Goal: Task Accomplishment & Management: Manage account settings

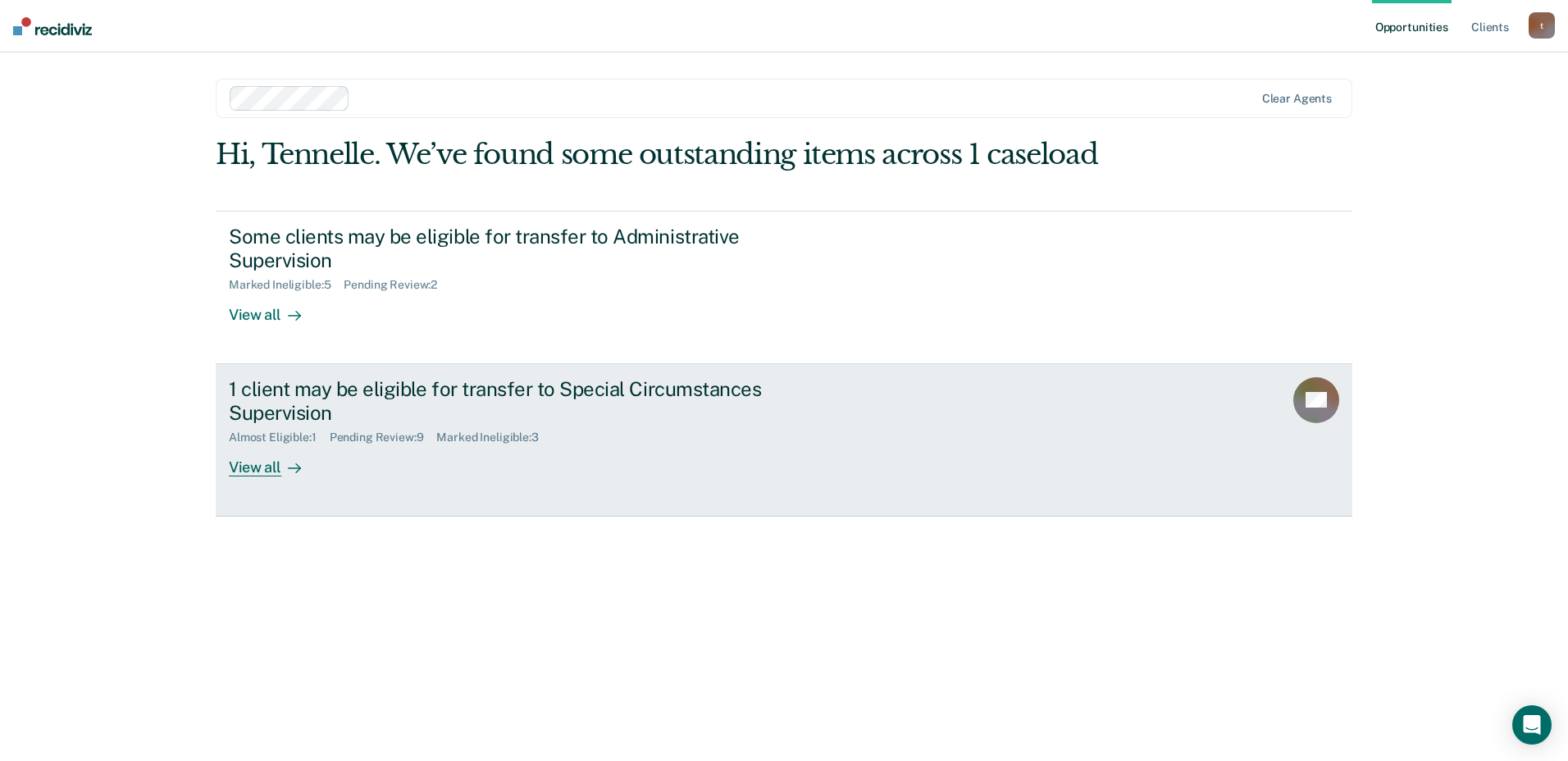
click at [217, 372] on link "1 client may be eligible for transfer to Special Circumstances Supervision Almo…" at bounding box center [783, 440] width 1136 height 153
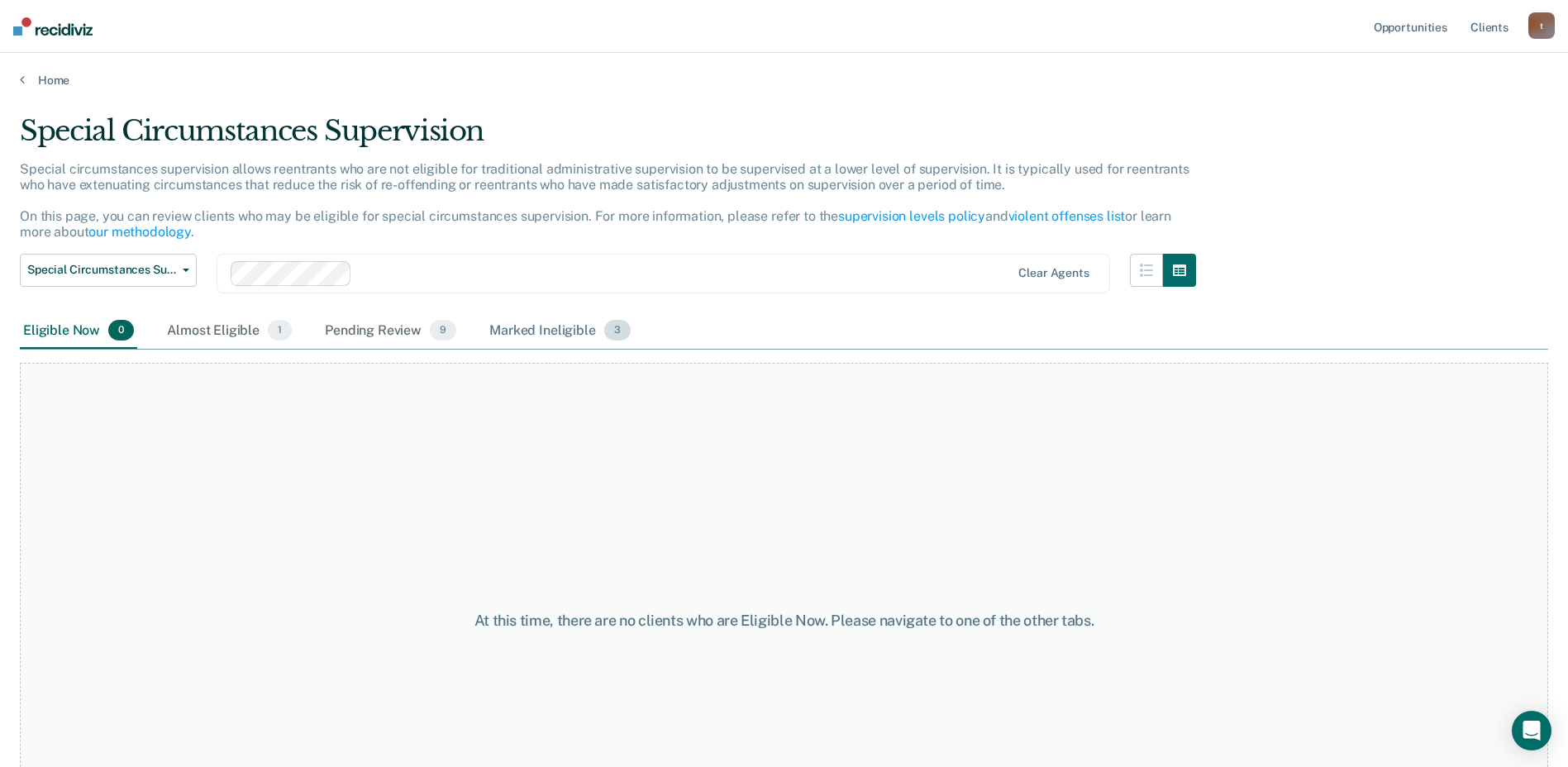
click at [514, 330] on div "Marked Ineligible 3" at bounding box center [560, 331] width 148 height 37
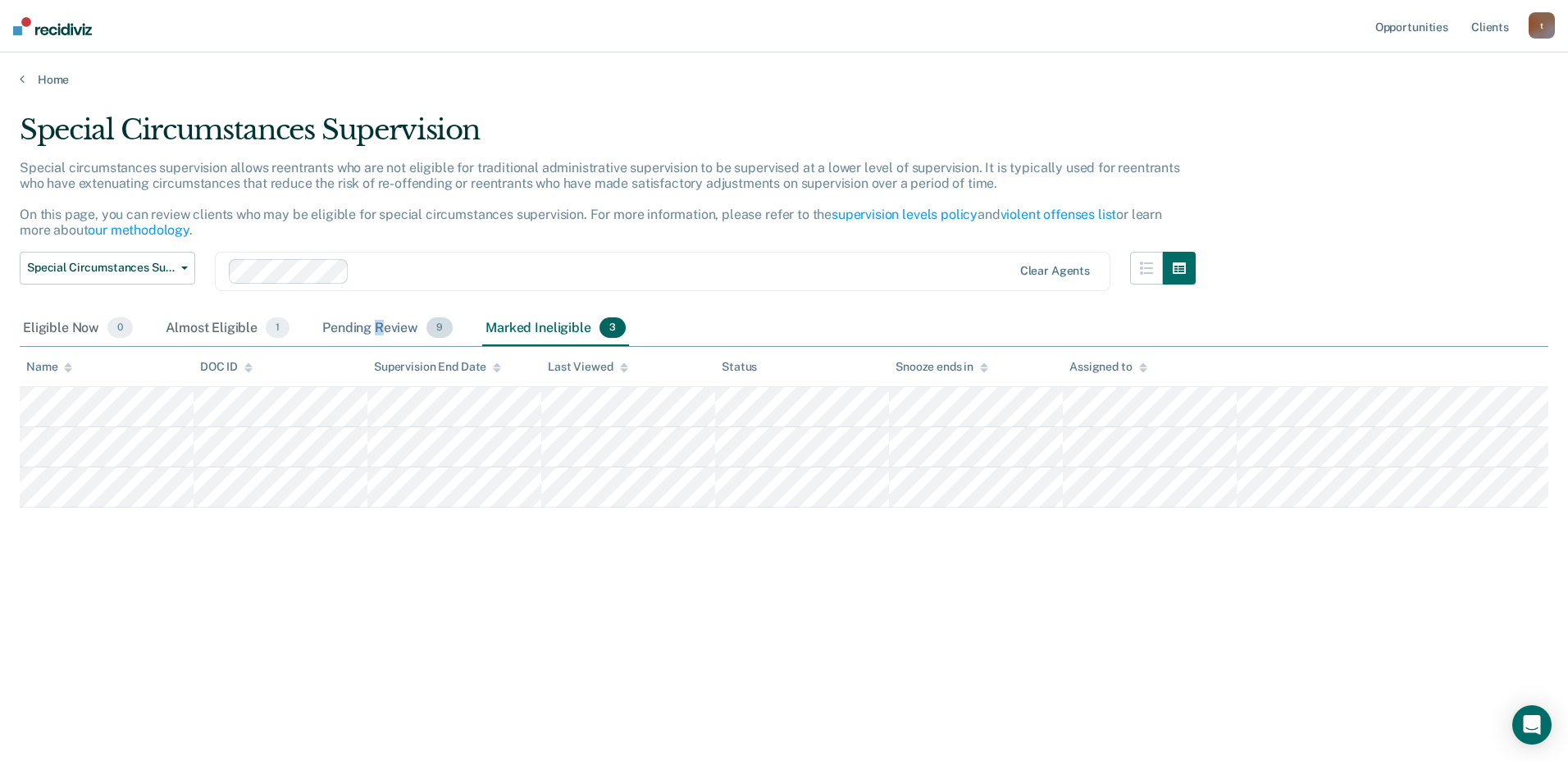
click at [378, 330] on div "Pending Review 9" at bounding box center [388, 329] width 137 height 36
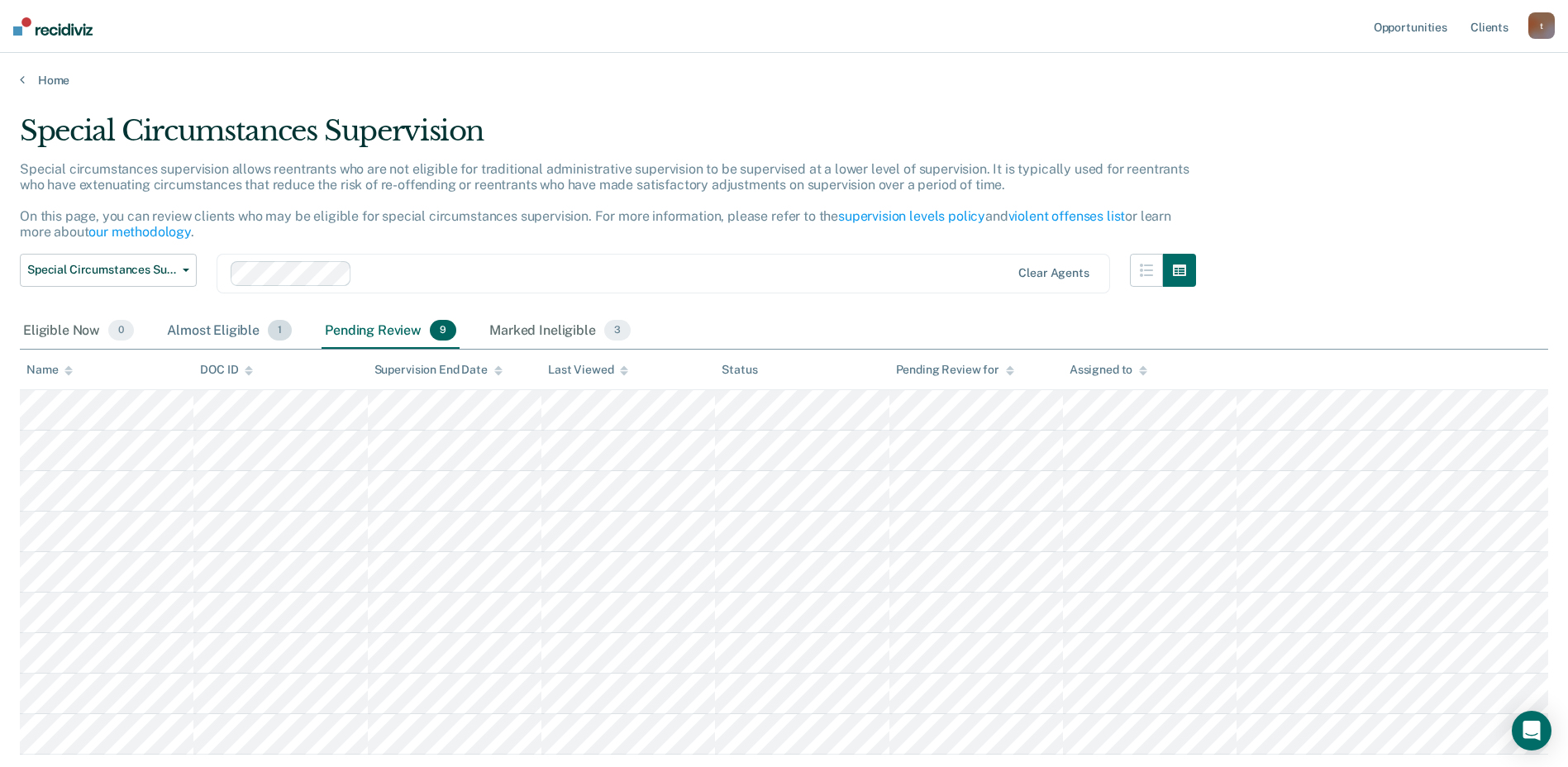
click at [219, 329] on div "Almost Eligible 1" at bounding box center [229, 331] width 131 height 37
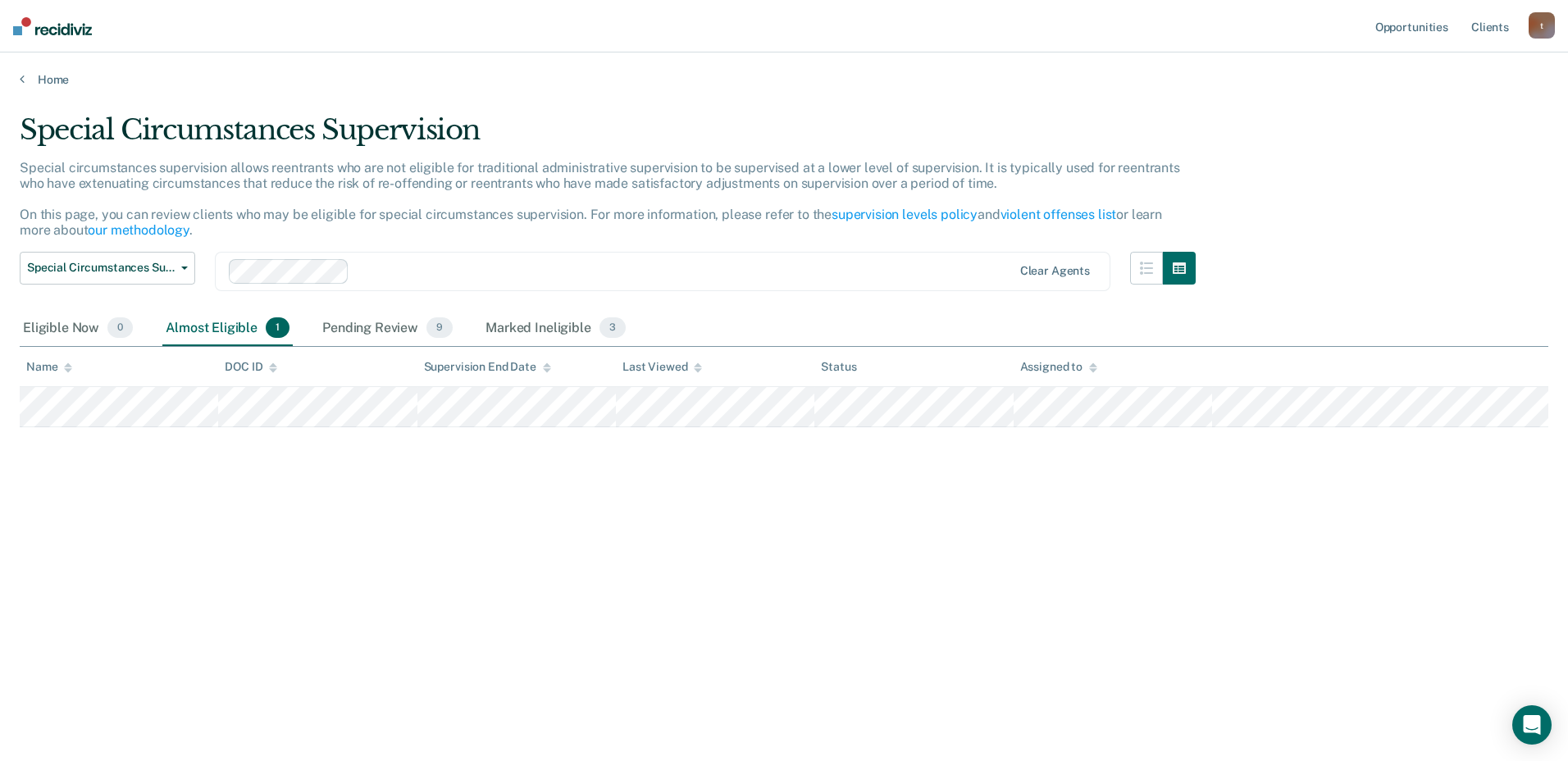
click at [880, 437] on div "Special Circumstances Supervision Special circumstances supervision allows reen…" at bounding box center [783, 375] width 1528 height 525
click at [189, 265] on button "Special Circumstances Supervision" at bounding box center [107, 268] width 176 height 33
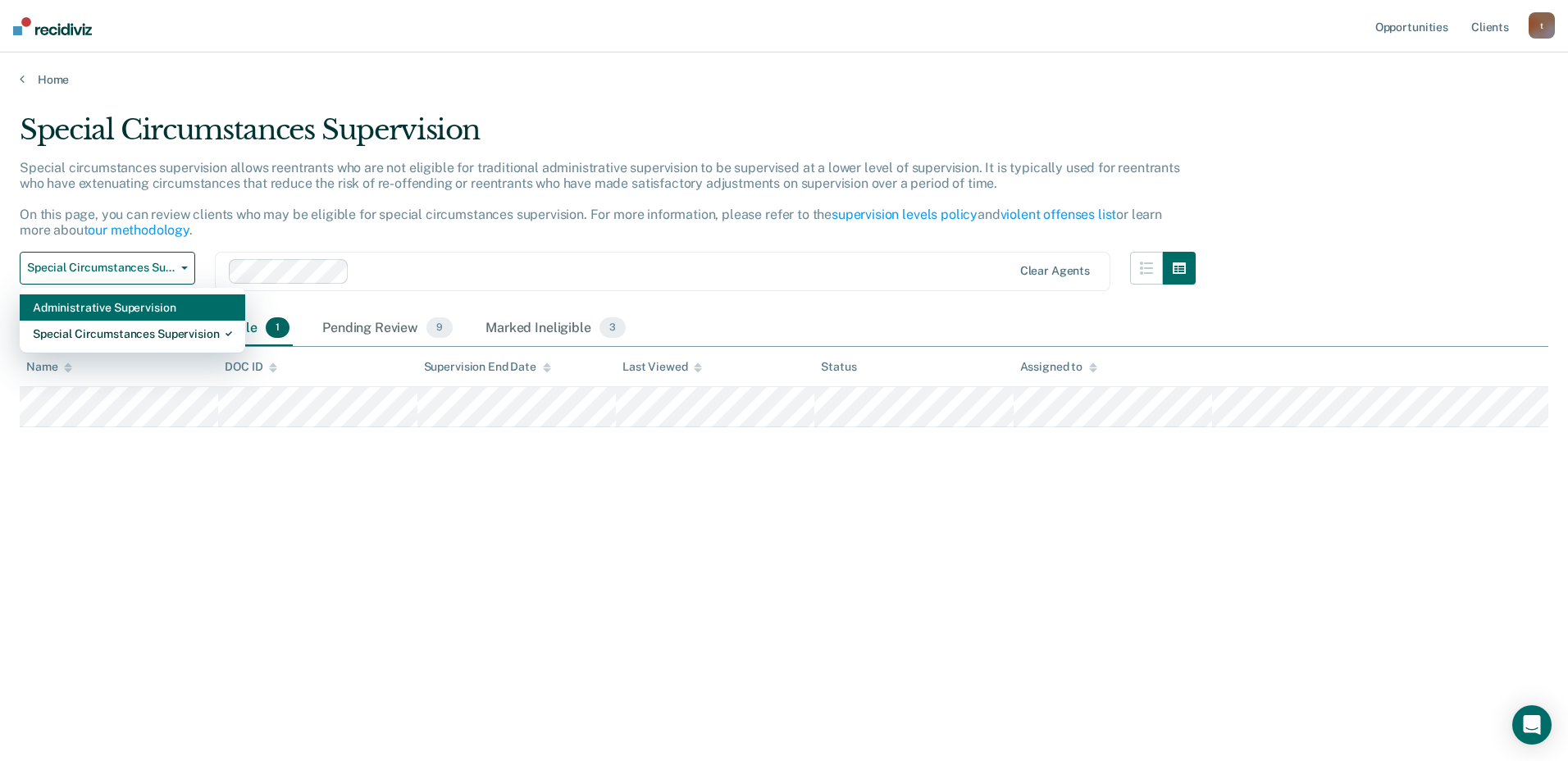
click at [141, 316] on div "Administrative Supervision" at bounding box center [133, 307] width 199 height 26
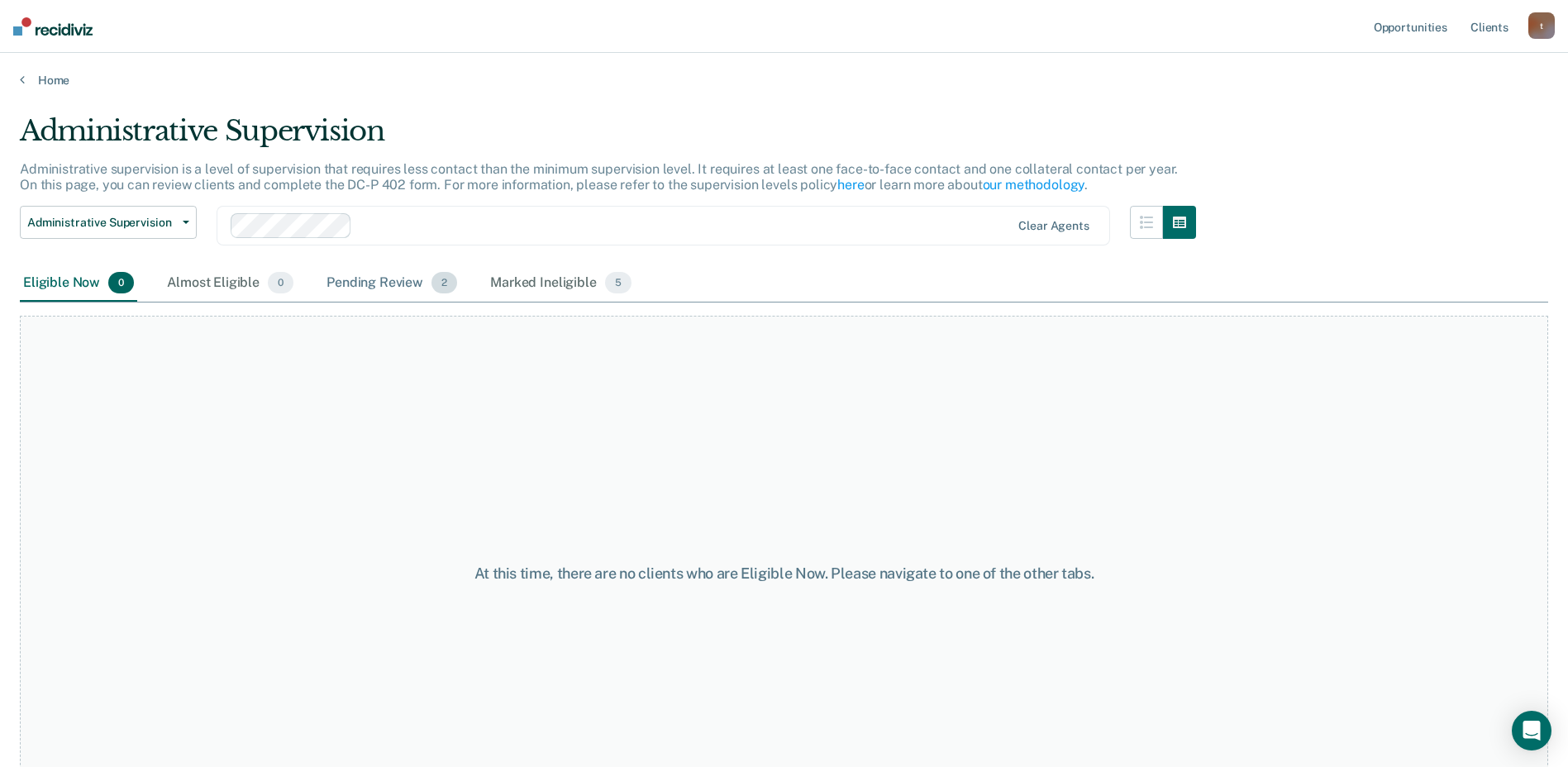
click at [403, 286] on div "Pending Review 2" at bounding box center [392, 283] width 137 height 37
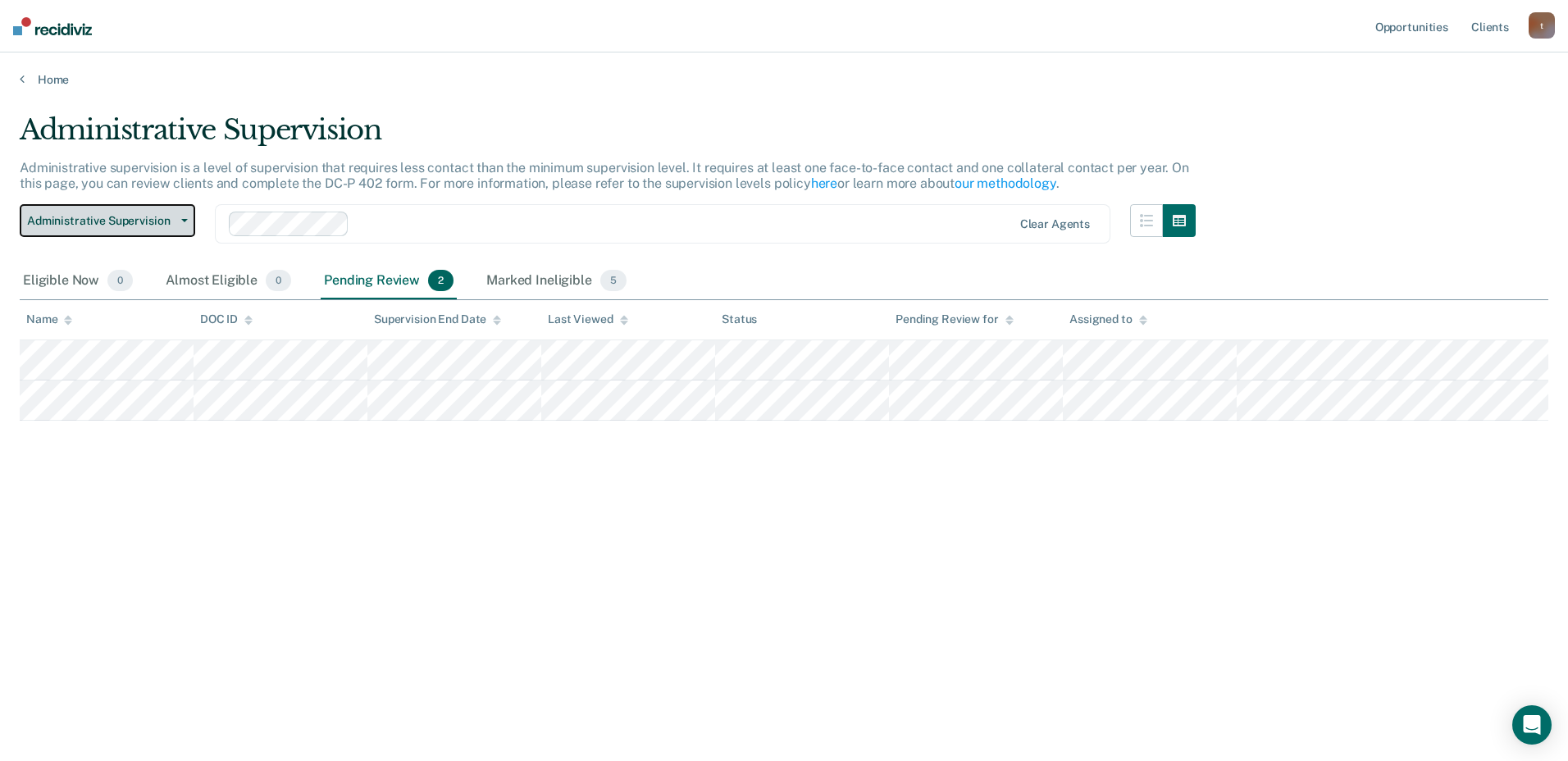
click at [68, 219] on span "Administrative Supervision" at bounding box center [101, 220] width 148 height 14
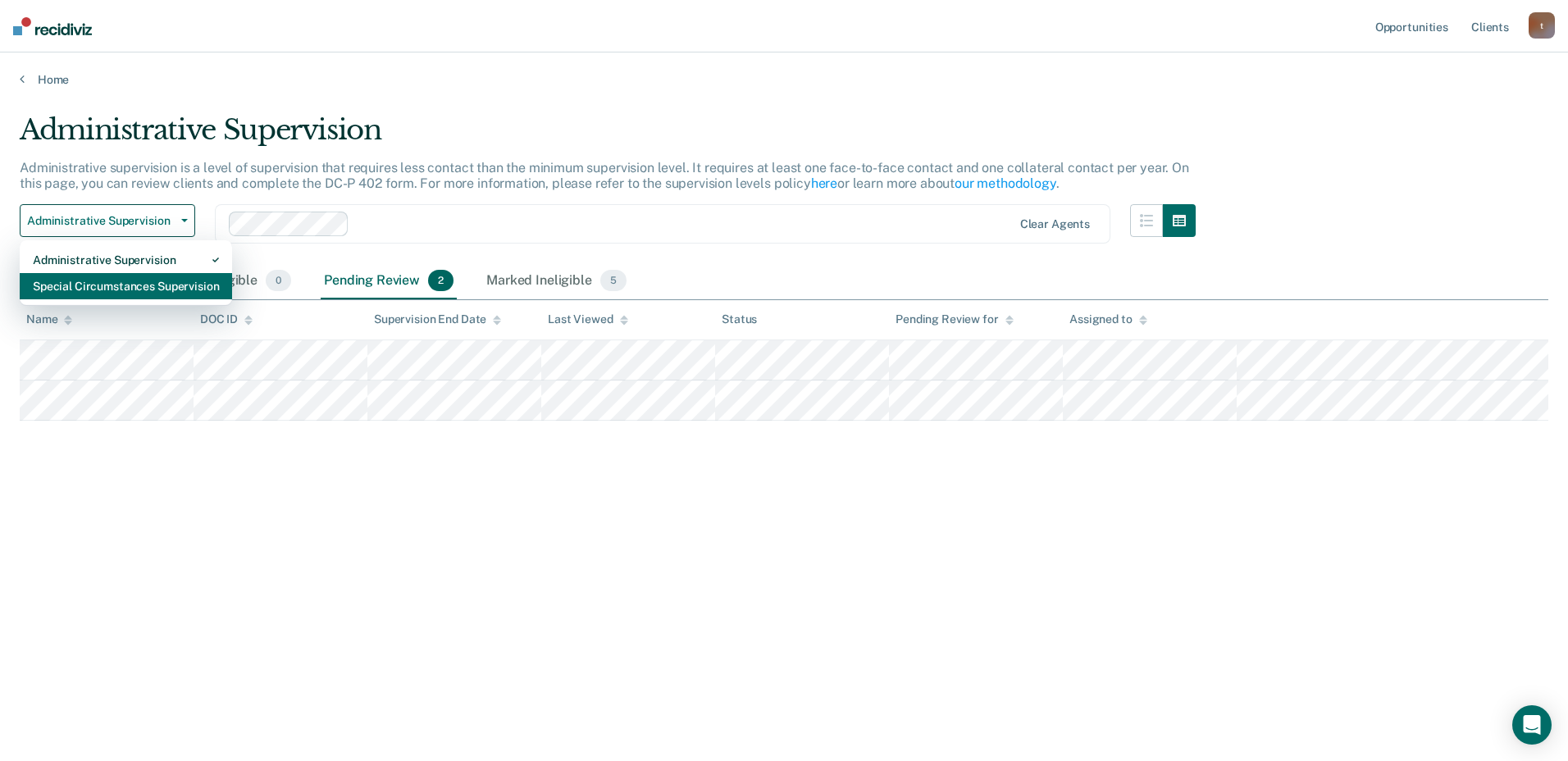
click at [70, 291] on div "Special Circumstances Supervision" at bounding box center [126, 285] width 186 height 26
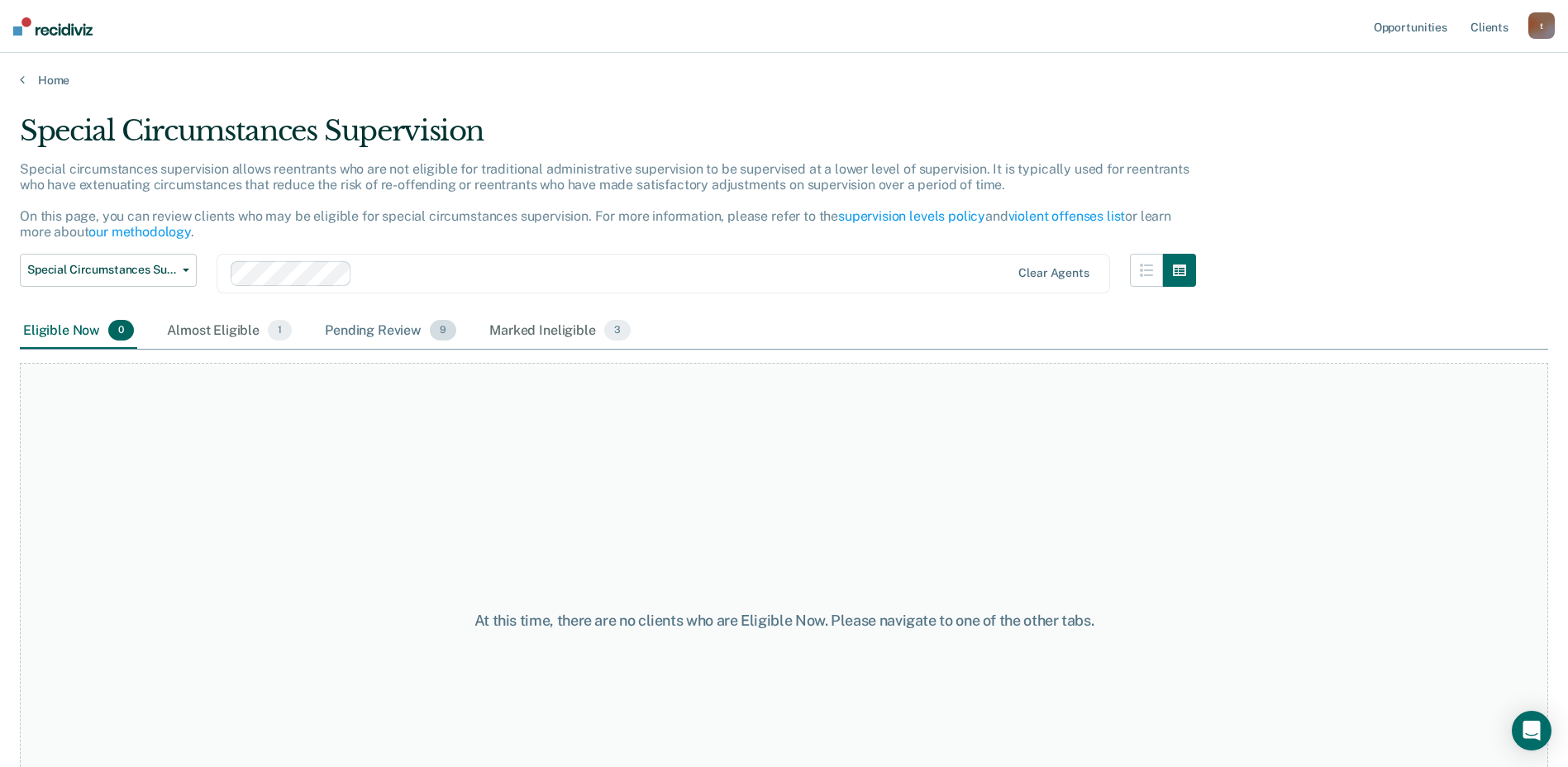
click at [407, 329] on div "Pending Review 9" at bounding box center [391, 331] width 138 height 37
